Goal: Complete application form

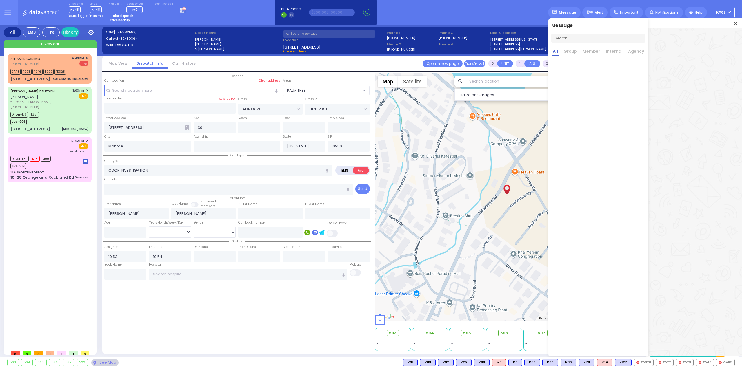
select select "PALM TREE"
select select
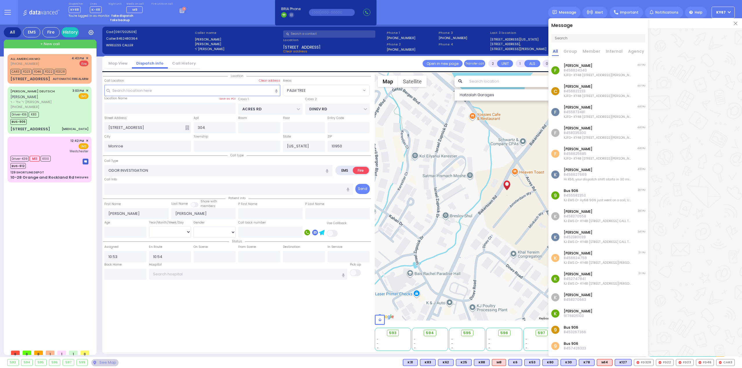
click at [735, 24] on img at bounding box center [735, 23] width 3 height 3
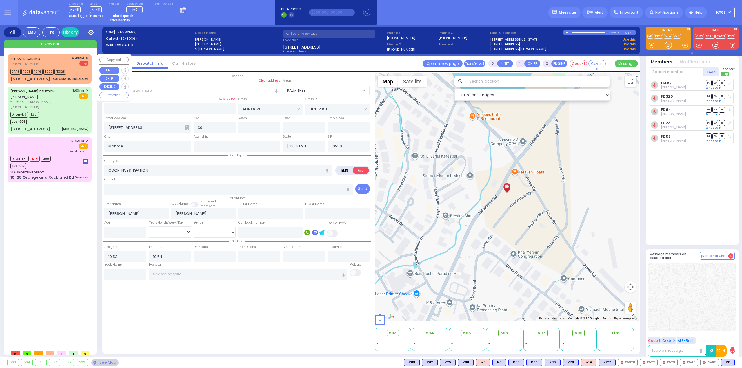
click at [48, 62] on div "ALL AMERICAN MO [PHONE_NUMBER] 4:43 PM ✕ Fire" at bounding box center [49, 61] width 78 height 11
type input "3"
type input "1"
select select
type input "AUTOMATIC FIRE ALARM"
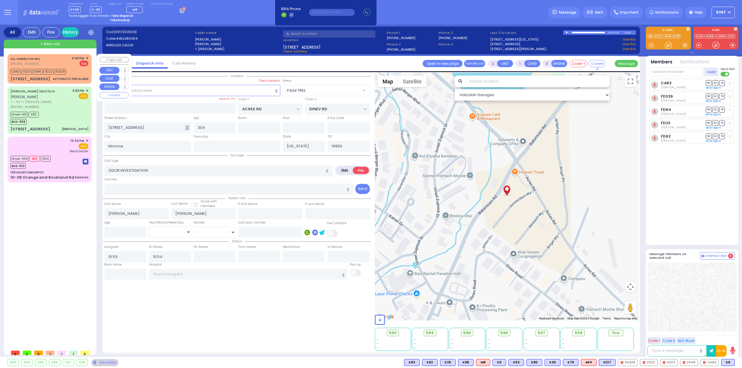
radio input "true"
type input "zone 15 smoke room in front of phone"
select select
type input "16:43"
type input "16:45"
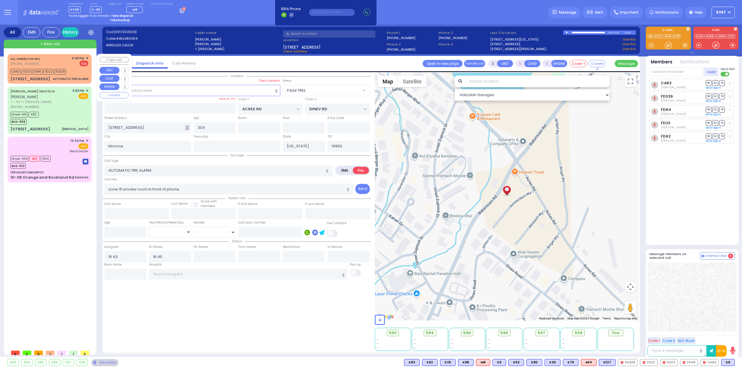
select select "Hatzalah Garages"
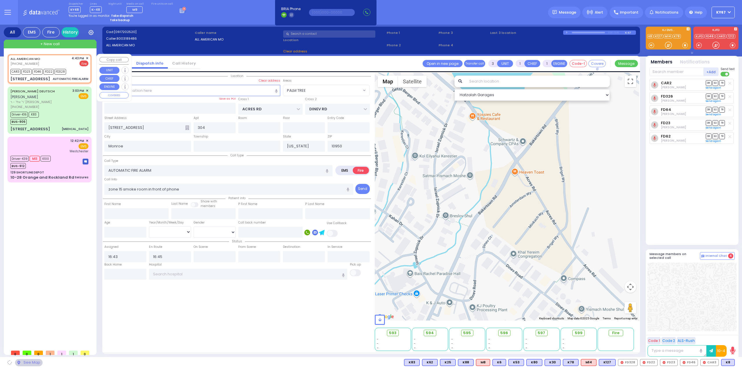
type input "SCHUNNEMUNK RD"
type input "[STREET_ADDRESS]"
type input "[PERSON_NAME]"
select select "[GEOGRAPHIC_DATA]"
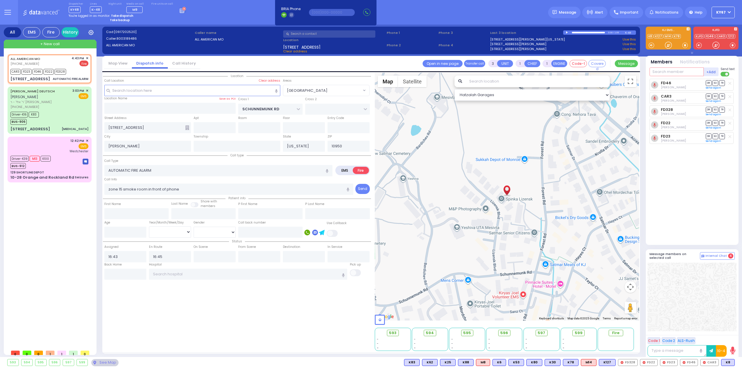
click at [665, 72] on input "text" at bounding box center [677, 72] width 54 height 9
type input "6"
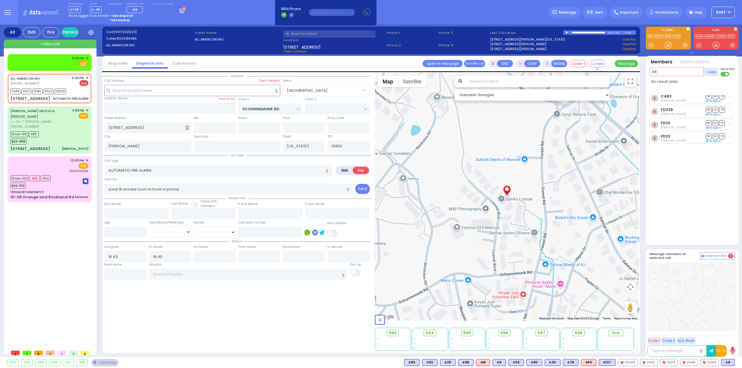
type input "k"
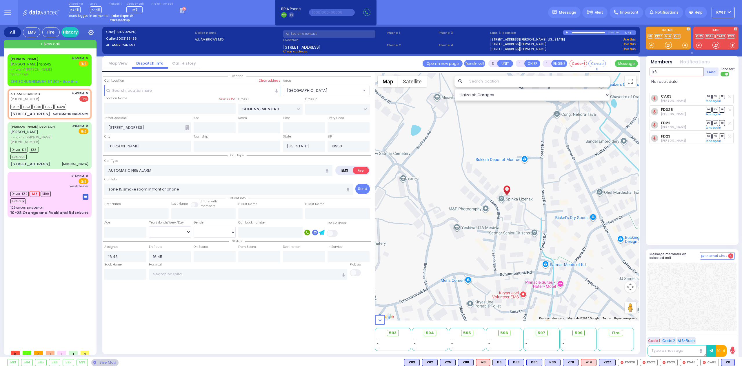
type input "k"
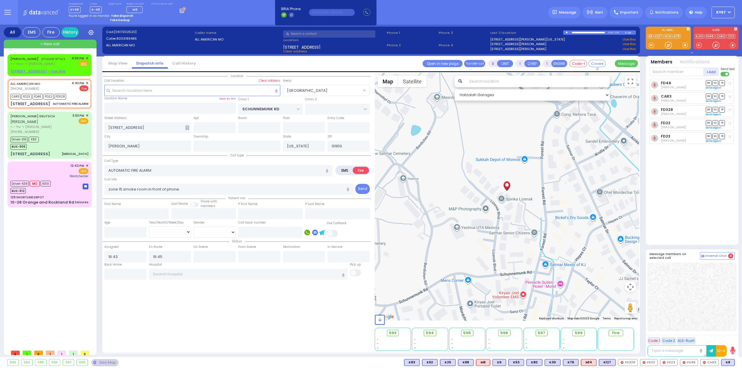
click at [689, 200] on div "FD46 [PERSON_NAME] DR SO TR" at bounding box center [693, 159] width 86 height 161
click at [686, 304] on div at bounding box center [692, 297] width 89 height 69
click at [194, 299] on div "Location" at bounding box center [237, 212] width 268 height 279
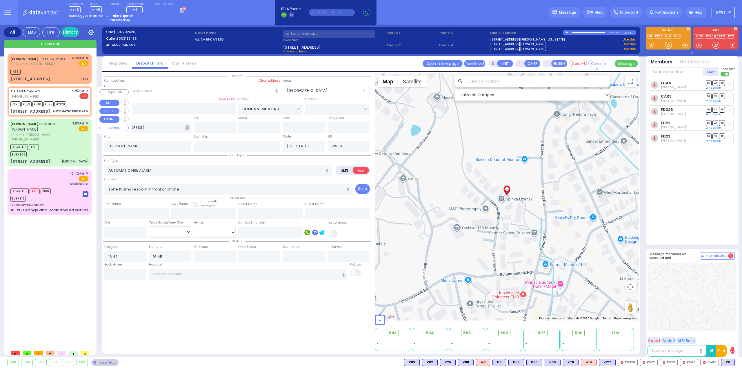
click at [54, 95] on div "ALL AMERICAN MO [PHONE_NUMBER] 4:43 PM ✕ Fire" at bounding box center [49, 93] width 78 height 11
select select
radio input "true"
select select
select select "Hatzalah Garages"
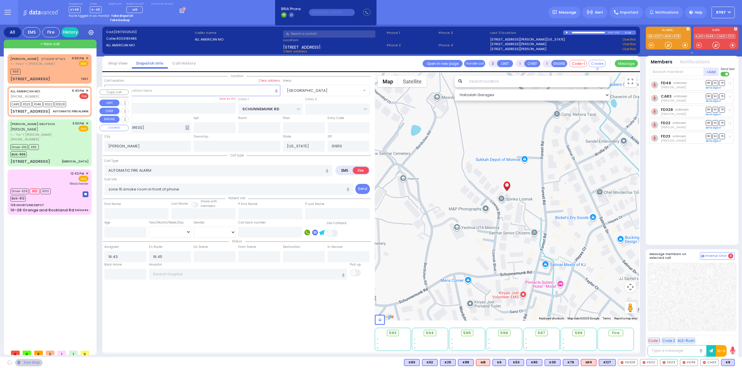
select select "[GEOGRAPHIC_DATA]"
click at [60, 59] on span "בעריש שענברוין" at bounding box center [53, 58] width 24 height 5
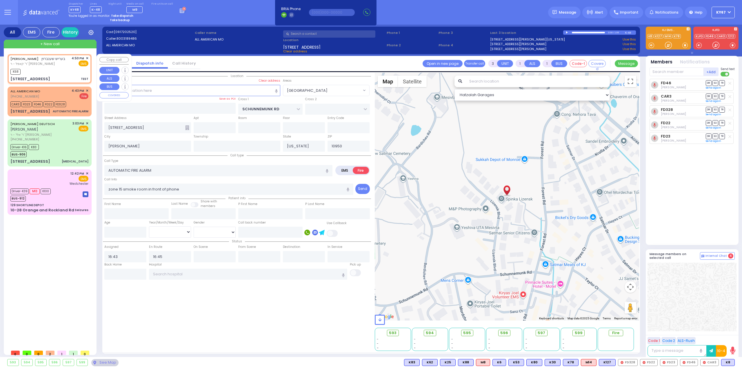
type input "2"
select select
type input "TEST"
radio input "true"
type input "[PERSON_NAME]"
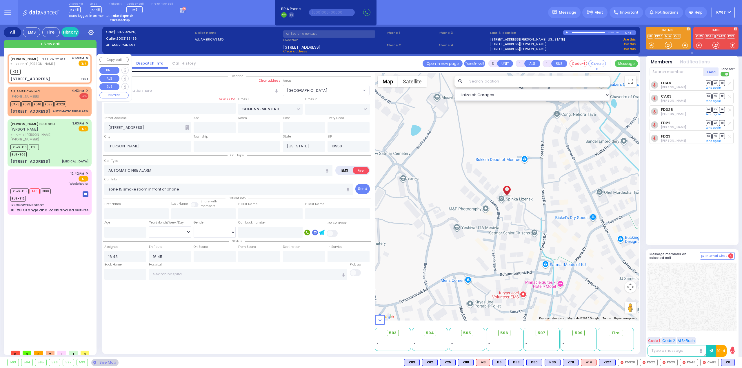
type input "SCHONBRUN"
select select
type input "16:50"
select select "Hatzalah Garages"
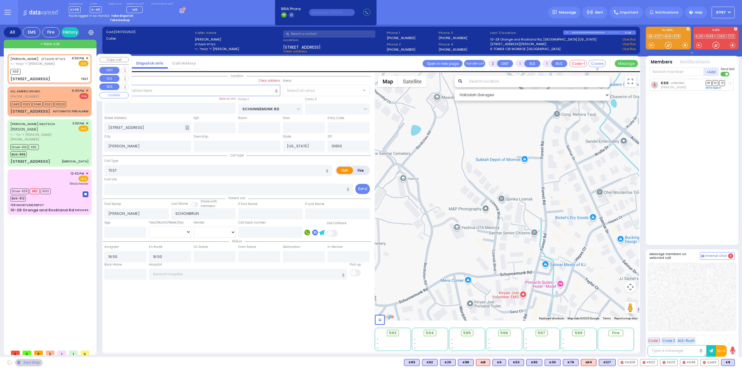
type input "PRAG BLVD"
type input "DAJ BLVD"
type input "19 MERON DR"
type input "203"
select select "SECTION 6"
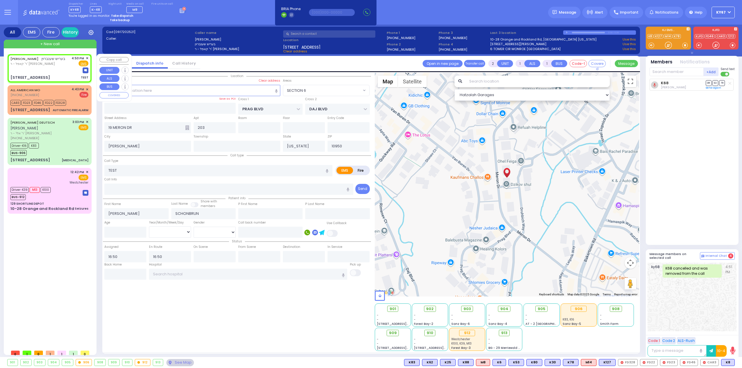
select select
radio input "true"
select select
select select "Hatzalah Garages"
select select "SECTION 6"
